Goal: Check status: Check status

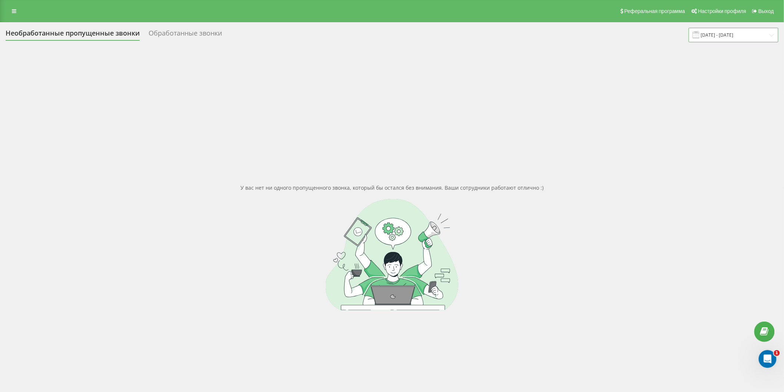
click at [713, 38] on input "21.08.2025 - 21.08.2025" at bounding box center [734, 35] width 90 height 14
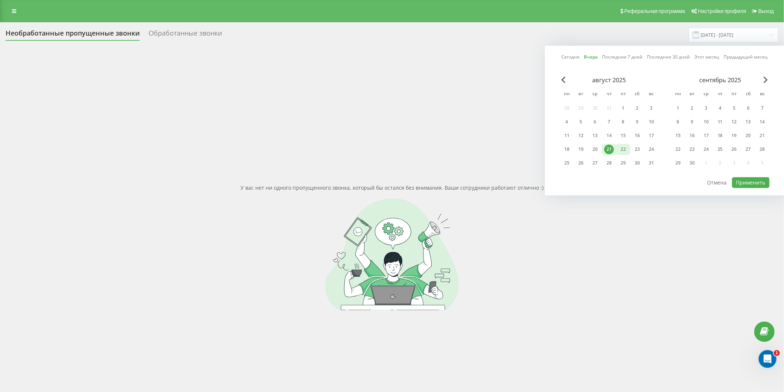
click at [624, 150] on div "22" at bounding box center [624, 150] width 10 height 10
click at [748, 179] on button "Применить" at bounding box center [750, 182] width 37 height 11
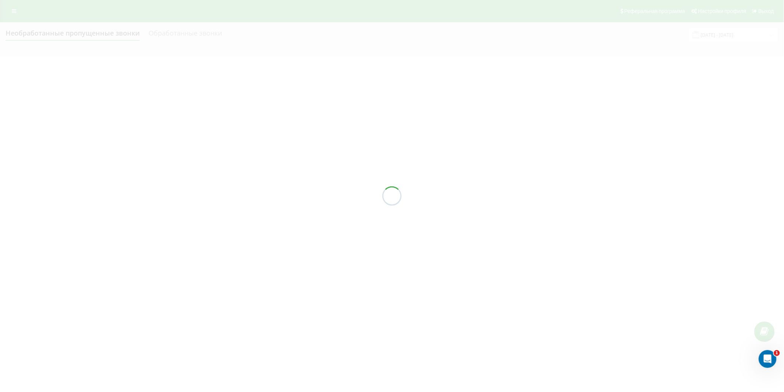
type input "[DATE] - [DATE]"
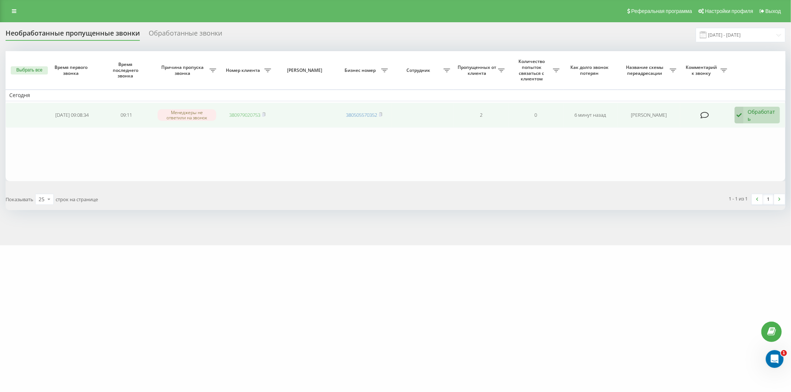
click at [233, 114] on link "380979020753" at bounding box center [244, 115] width 31 height 7
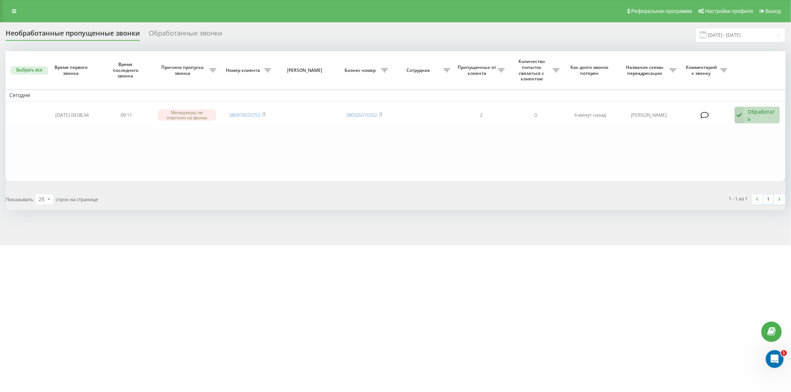
click at [420, 37] on div "Необработанные пропущенные звонки Обработанные звонки 22.08.2025 - 22.08.2025" at bounding box center [396, 35] width 780 height 14
